Goal: Check status: Check status

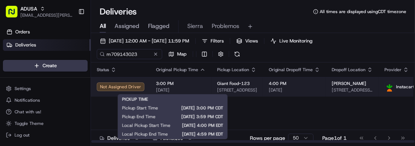
type input "m709143023"
click at [192, 86] on div "3:00 PM [DATE]" at bounding box center [180, 87] width 49 height 12
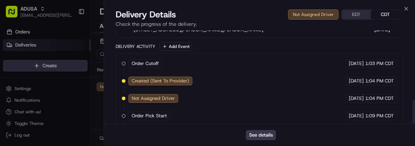
scroll to position [270, 0]
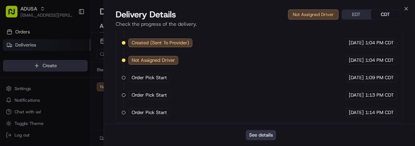
click at [261, 132] on button "See details" at bounding box center [261, 135] width 30 height 10
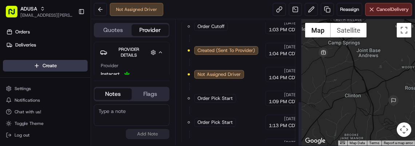
scroll to position [227, 0]
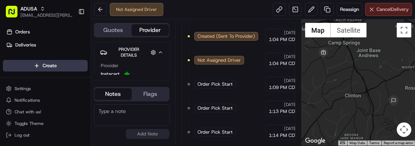
click at [376, 9] on span "Cancel Delivery" at bounding box center [392, 9] width 32 height 7
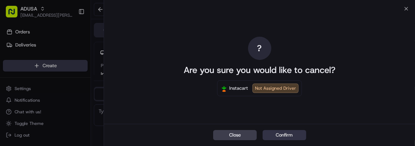
click at [291, 133] on button "Confirm" at bounding box center [285, 135] width 44 height 10
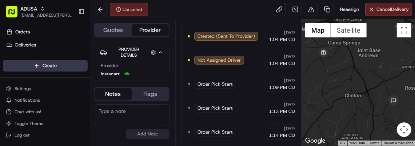
click at [133, 109] on textarea at bounding box center [132, 115] width 76 height 22
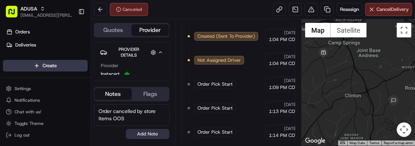
type textarea "Order cancelled by store items OOS"
click at [150, 136] on button "Add Note" at bounding box center [148, 134] width 44 height 10
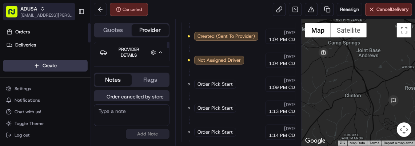
scroll to position [15, 0]
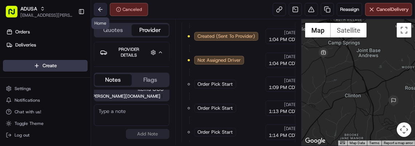
click at [102, 9] on button at bounding box center [100, 9] width 13 height 13
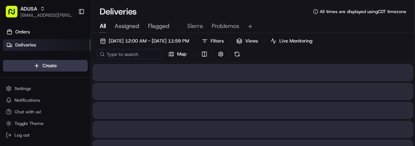
click at [129, 54] on input at bounding box center [129, 54] width 65 height 10
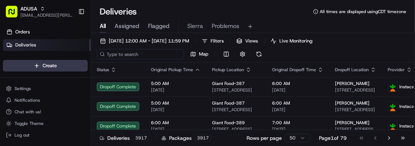
paste input "m707064898"
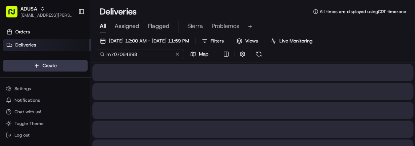
type input "m707064898"
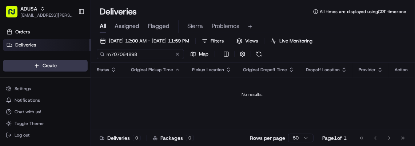
drag, startPoint x: 155, startPoint y: 56, endPoint x: 63, endPoint y: 77, distance: 94.1
click at [63, 77] on div "ADUSA sierra.centeno@adusa.com Toggle Sidebar Orders Deliveries Providers Nash …" at bounding box center [207, 73] width 415 height 146
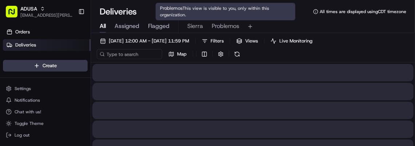
click at [220, 25] on span "Problemos" at bounding box center [226, 26] width 28 height 9
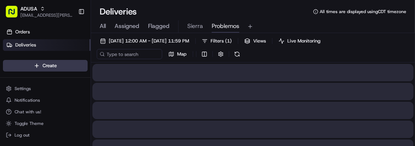
click at [220, 25] on span "Problemos" at bounding box center [226, 26] width 28 height 9
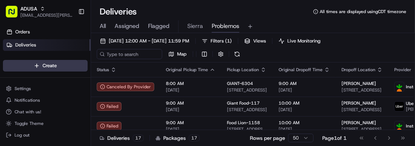
click at [107, 27] on div "All Assigned Flagged Sierra Problemos" at bounding box center [253, 26] width 324 height 13
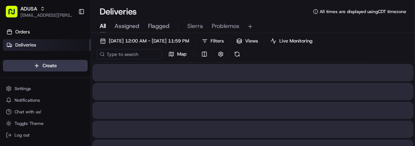
click at [104, 26] on span "All" at bounding box center [103, 26] width 6 height 9
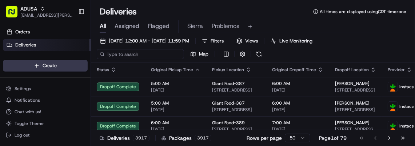
click at [125, 54] on input at bounding box center [140, 54] width 87 height 10
paste input "m697698085"
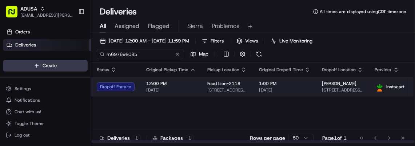
type input "m697698085"
click at [191, 87] on span "[DATE]" at bounding box center [170, 90] width 49 height 6
